Goal: Transaction & Acquisition: Subscribe to service/newsletter

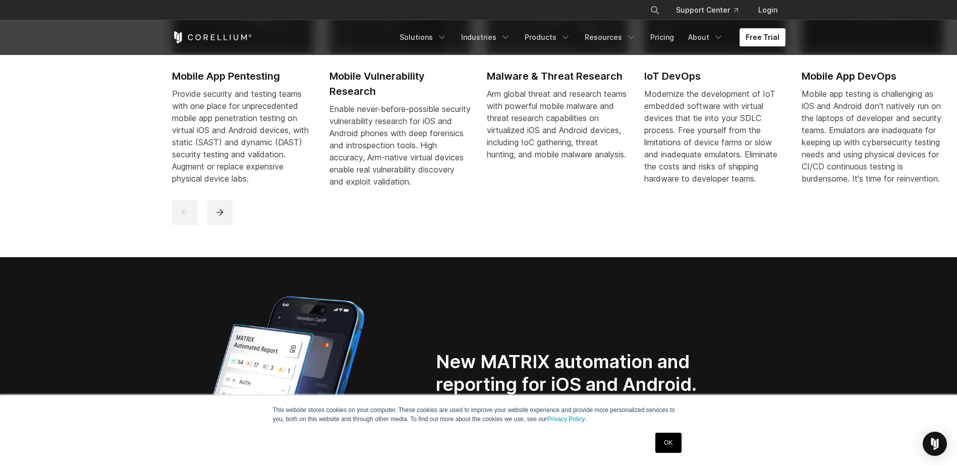
click at [753, 34] on link "Free Trial" at bounding box center [763, 37] width 46 height 18
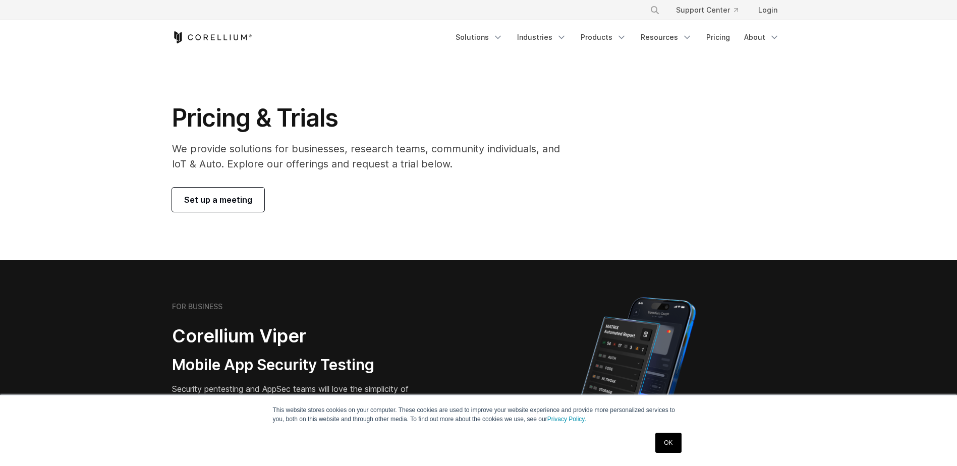
click at [225, 199] on span "Set up a meeting" at bounding box center [218, 200] width 68 height 12
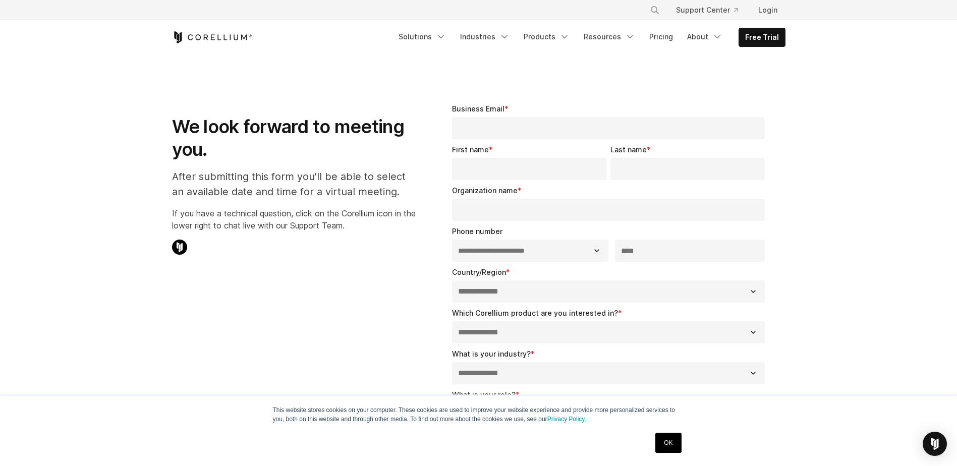
select select "**"
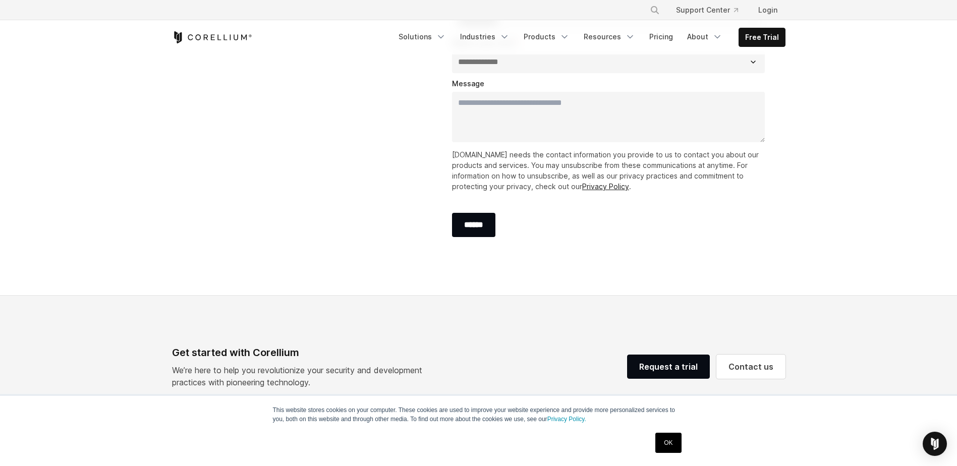
scroll to position [353, 0]
click at [649, 33] on link "Pricing" at bounding box center [661, 37] width 36 height 18
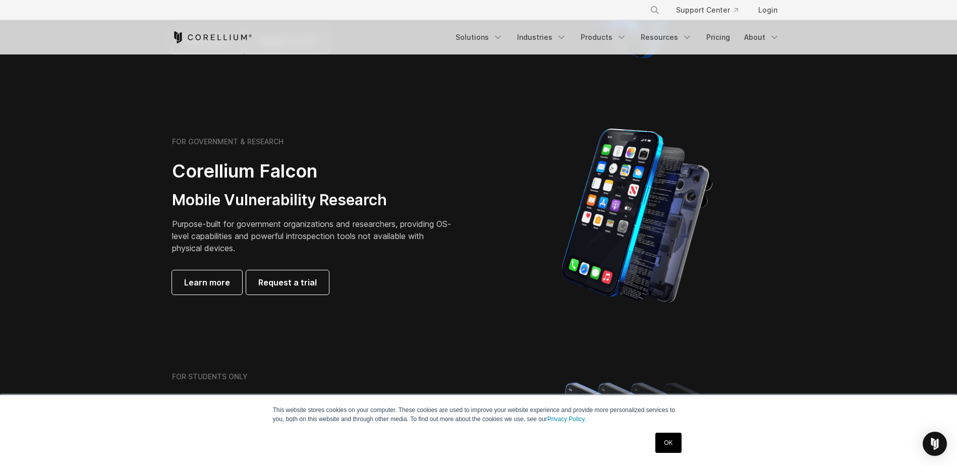
scroll to position [252, 0]
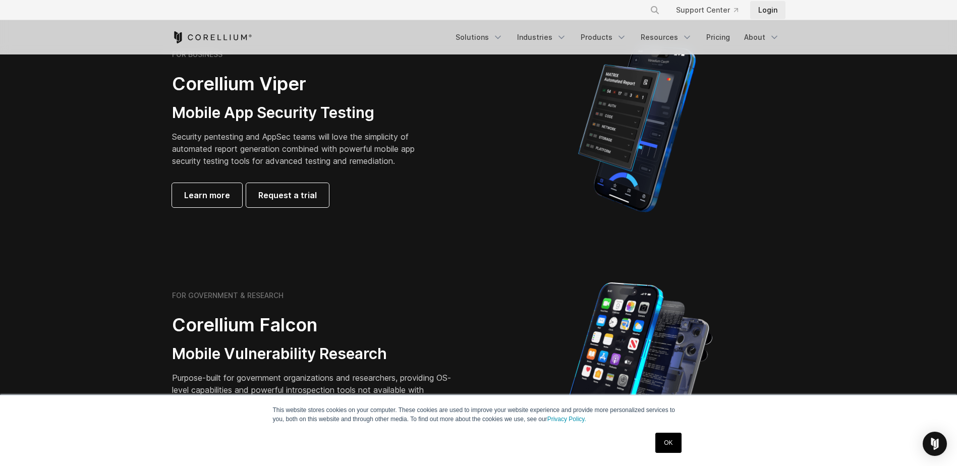
click at [768, 5] on link "Login" at bounding box center [767, 10] width 35 height 18
